Goal: Navigation & Orientation: Find specific page/section

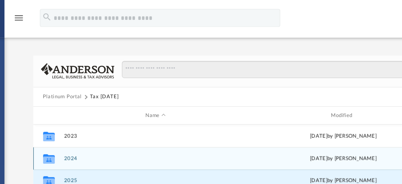
scroll to position [116, 298]
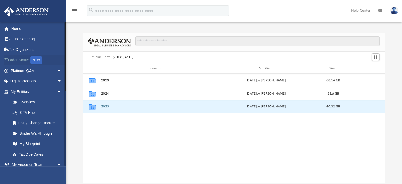
click at [27, 62] on link "Order Status NEW" at bounding box center [37, 60] width 66 height 11
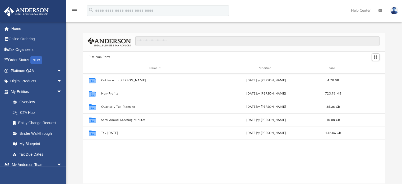
scroll to position [116, 298]
click at [16, 27] on link "Home" at bounding box center [37, 28] width 66 height 11
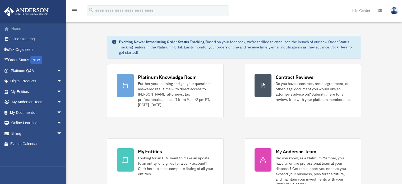
click at [20, 30] on link "Home" at bounding box center [37, 28] width 66 height 11
click at [28, 112] on link "My Documents arrow_drop_down" at bounding box center [37, 112] width 66 height 11
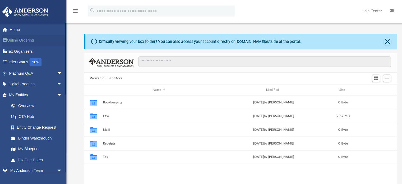
click at [23, 38] on link "Online Ordering" at bounding box center [37, 39] width 66 height 11
click at [23, 31] on link "Home" at bounding box center [37, 28] width 66 height 11
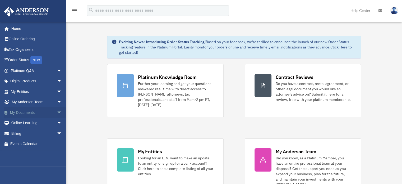
click at [24, 112] on link "My Documents arrow_drop_down" at bounding box center [37, 112] width 66 height 11
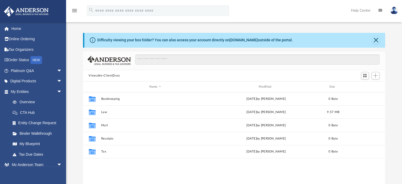
scroll to position [116, 298]
click at [23, 92] on link "My Entities arrow_drop_down" at bounding box center [37, 91] width 66 height 11
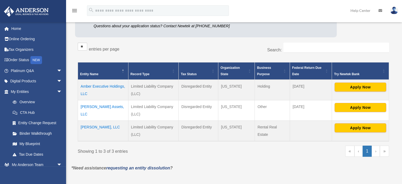
scroll to position [79, 0]
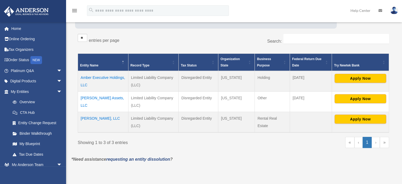
click at [98, 83] on td "Amber Executive Holdings, LLC" at bounding box center [103, 81] width 50 height 21
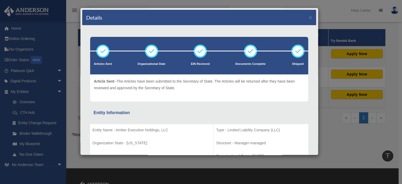
scroll to position [104, 0]
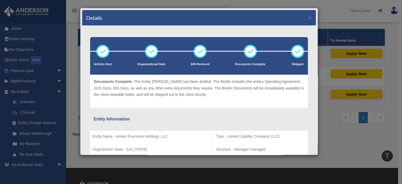
click at [18, 28] on div "Details × Articles Sent Organizational Date" at bounding box center [201, 92] width 402 height 184
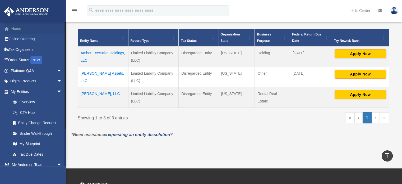
click at [21, 30] on link "Home" at bounding box center [37, 28] width 66 height 11
